Goal: Communication & Community: Connect with others

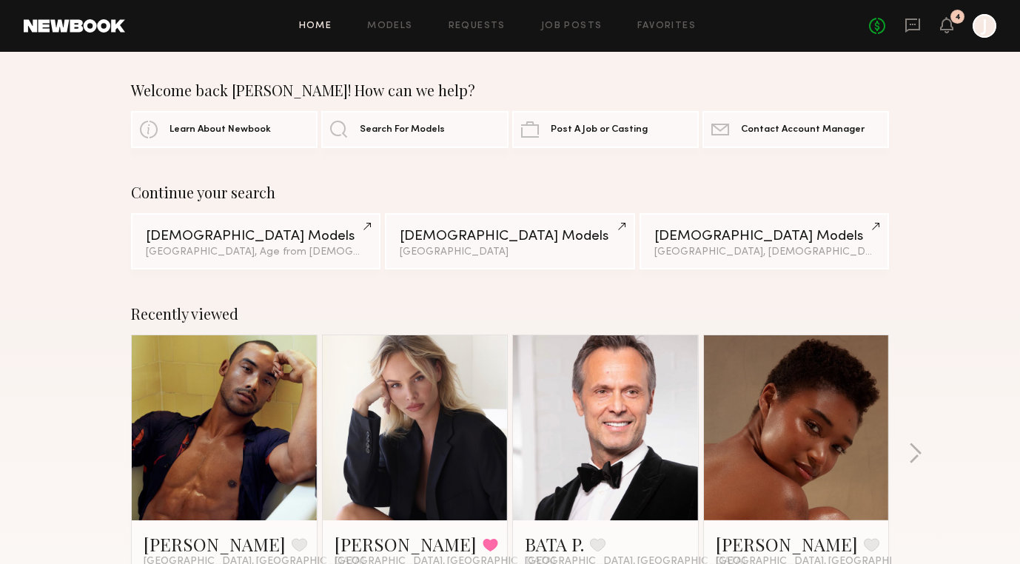
click at [903, 25] on div "No fees up to $5,000 4 J" at bounding box center [932, 26] width 127 height 24
click at [904, 25] on div "No fees up to $5,000 4 J" at bounding box center [932, 26] width 127 height 24
click at [912, 30] on icon at bounding box center [913, 26] width 15 height 14
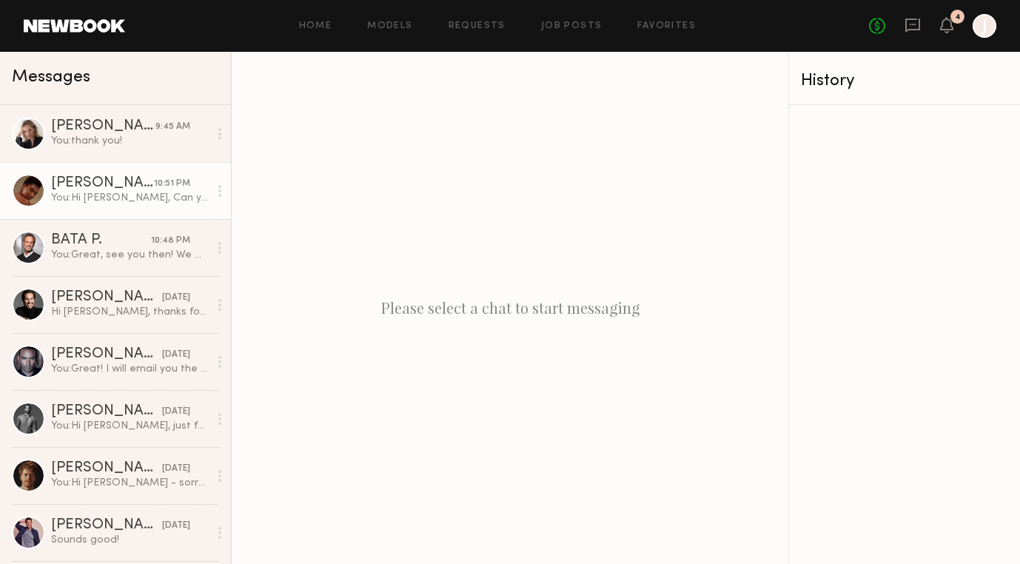
click at [149, 184] on div "[PERSON_NAME]" at bounding box center [102, 183] width 103 height 15
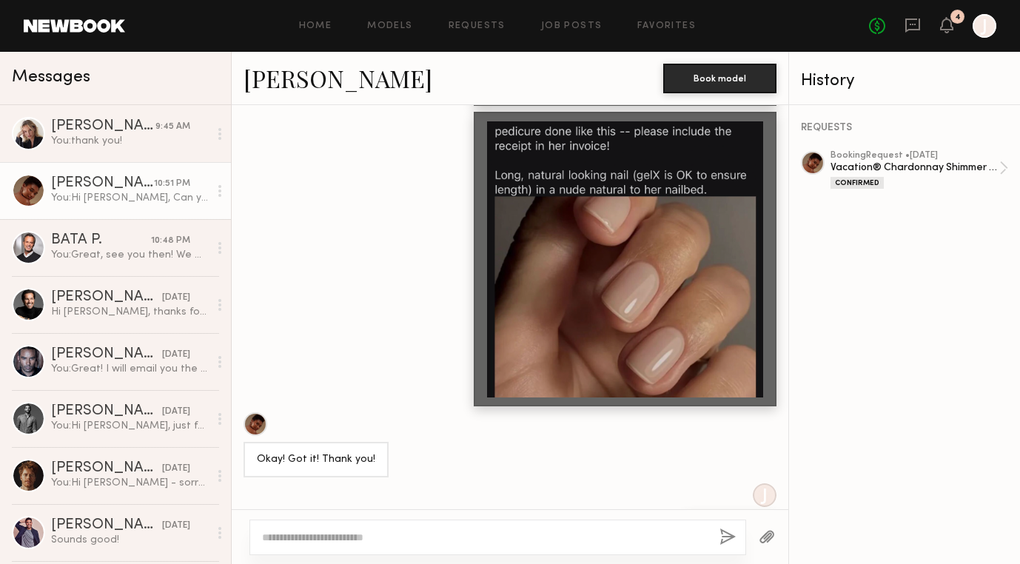
scroll to position [878, 0]
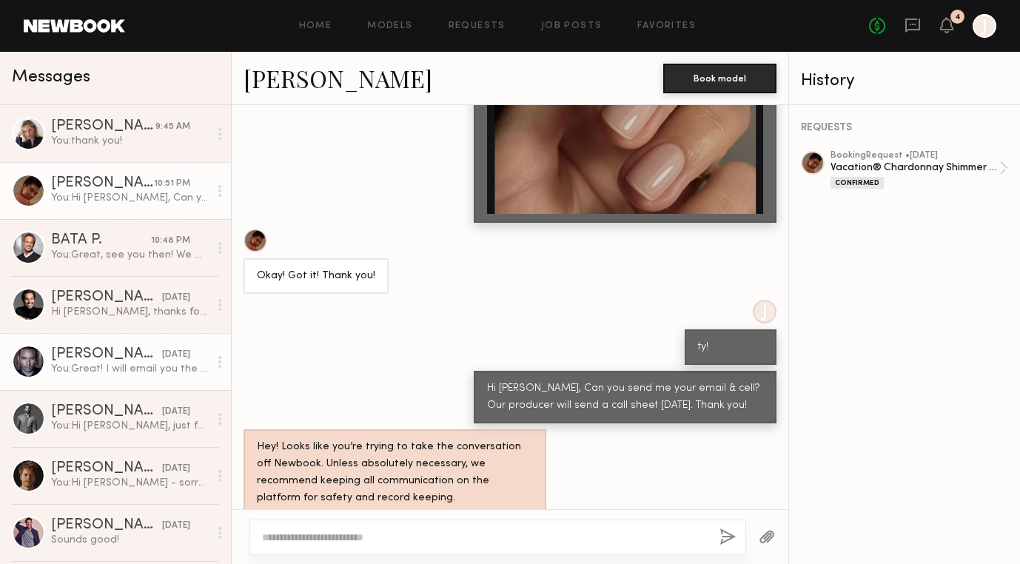
click at [122, 361] on div "[PERSON_NAME]" at bounding box center [106, 354] width 111 height 15
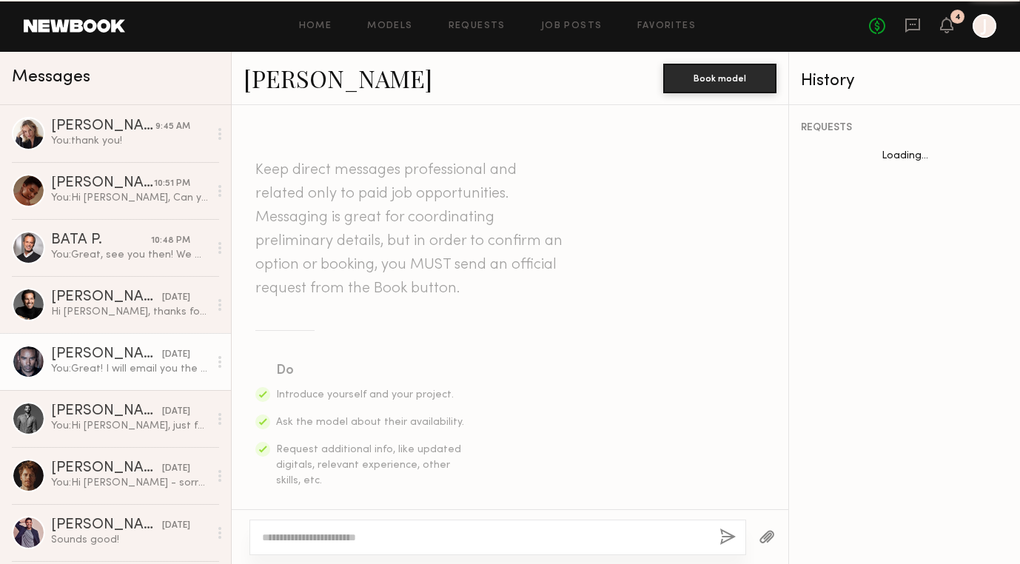
scroll to position [1094, 0]
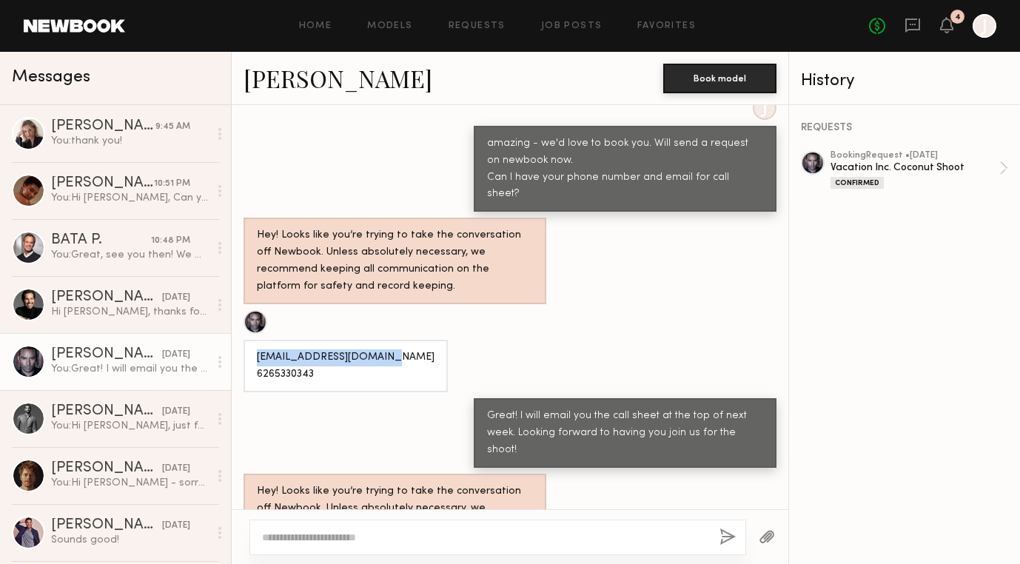
drag, startPoint x: 384, startPoint y: 310, endPoint x: 258, endPoint y: 310, distance: 125.9
click at [258, 340] on div "[EMAIL_ADDRESS][DOMAIN_NAME] 6265330343" at bounding box center [346, 366] width 204 height 53
copy div "[EMAIL_ADDRESS][DOMAIN_NAME]"
click at [158, 370] on div "You: Great! I will email you the call sheet at the top of next week. Looking fo…" at bounding box center [130, 369] width 158 height 14
click at [368, 532] on textarea at bounding box center [485, 537] width 446 height 15
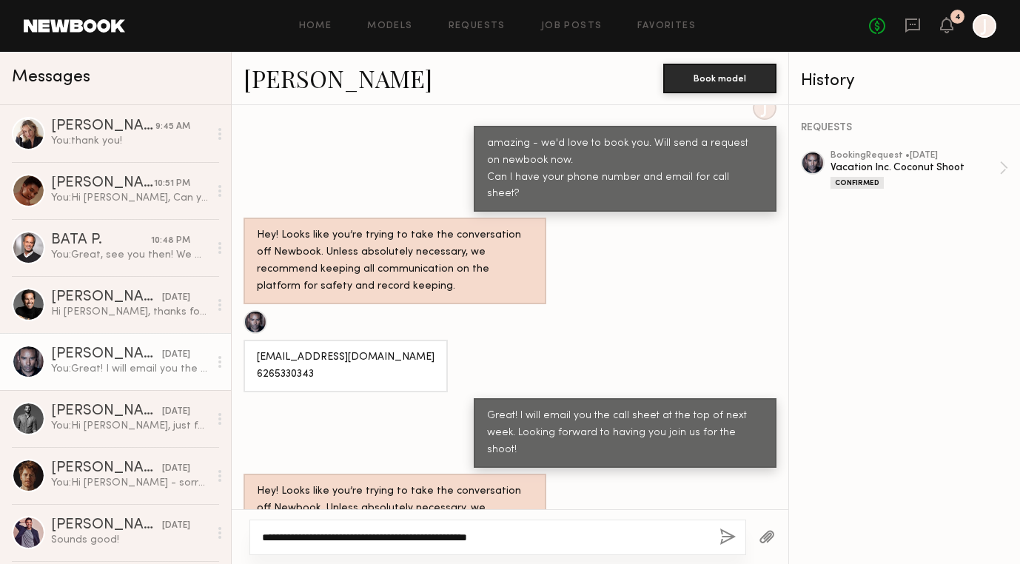
type textarea "**********"
click at [731, 537] on button "button" at bounding box center [728, 538] width 16 height 19
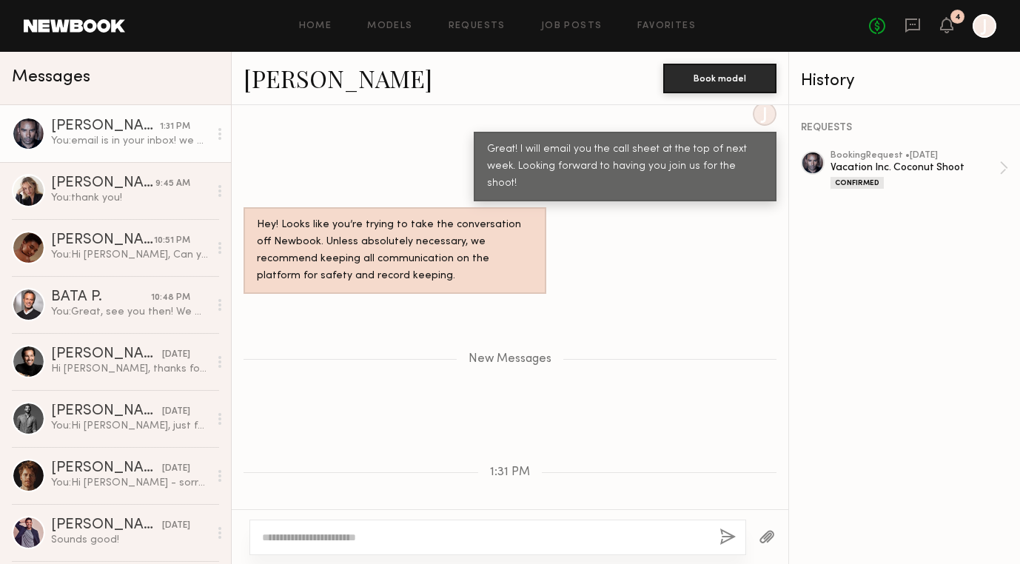
scroll to position [1482, 0]
